Goal: Check status

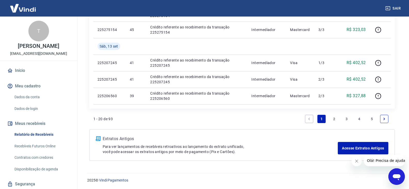
scroll to position [382, 0]
click at [334, 119] on link "2" at bounding box center [334, 118] width 8 height 8
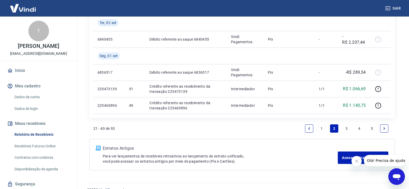
scroll to position [448, 0]
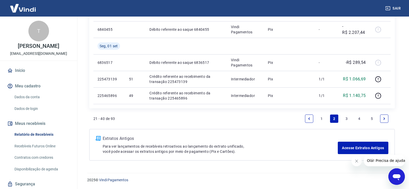
click at [322, 117] on link "1" at bounding box center [322, 118] width 8 height 8
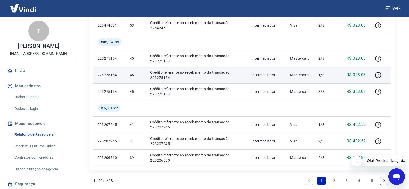
scroll to position [382, 0]
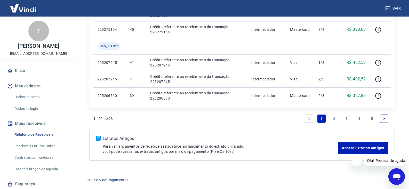
click at [334, 118] on link "2" at bounding box center [334, 118] width 8 height 8
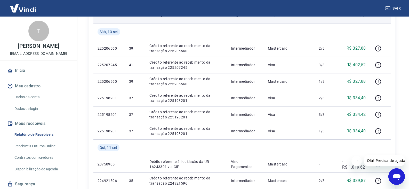
scroll to position [78, 0]
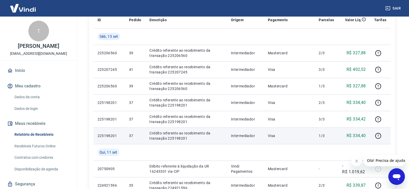
click at [106, 136] on p "225198201" at bounding box center [109, 135] width 23 height 5
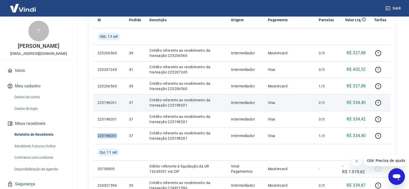
copy p "225198201"
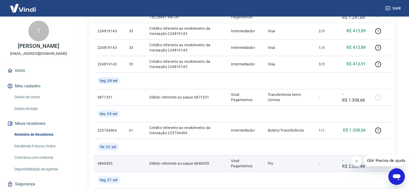
scroll to position [448, 0]
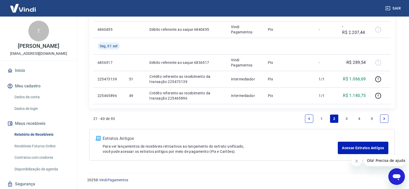
click at [324, 117] on link "1" at bounding box center [322, 118] width 8 height 8
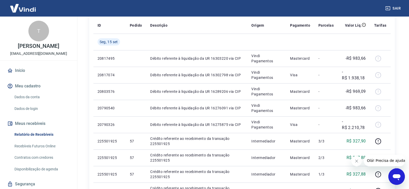
scroll to position [46, 0]
